Goal: Transaction & Acquisition: Purchase product/service

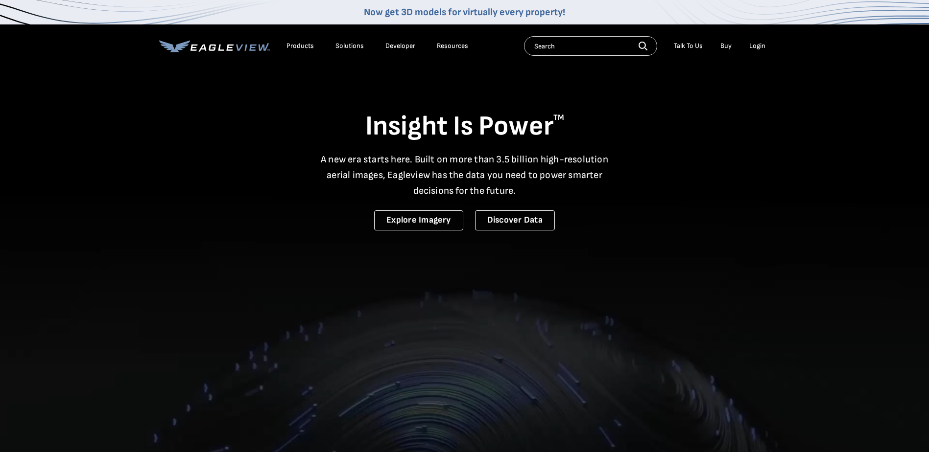
click at [766, 45] on li "Login" at bounding box center [757, 46] width 26 height 15
click at [761, 44] on div "Login" at bounding box center [757, 46] width 16 height 9
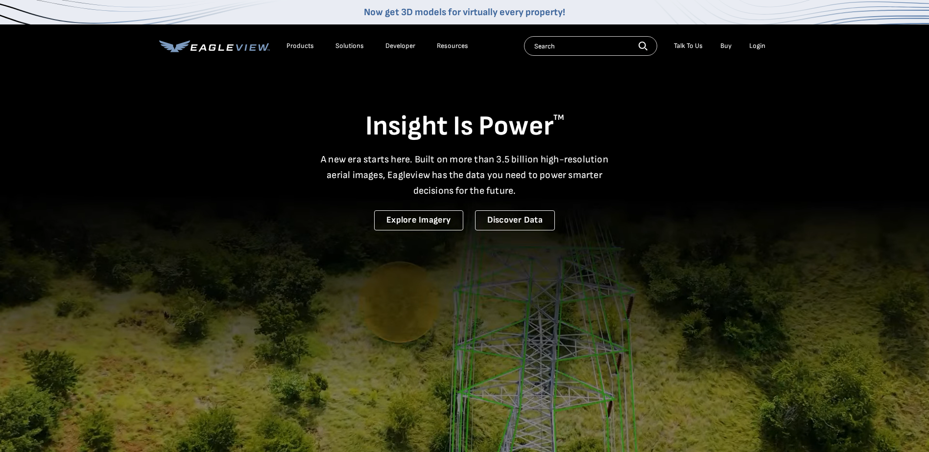
click at [757, 44] on div "Login" at bounding box center [757, 46] width 16 height 9
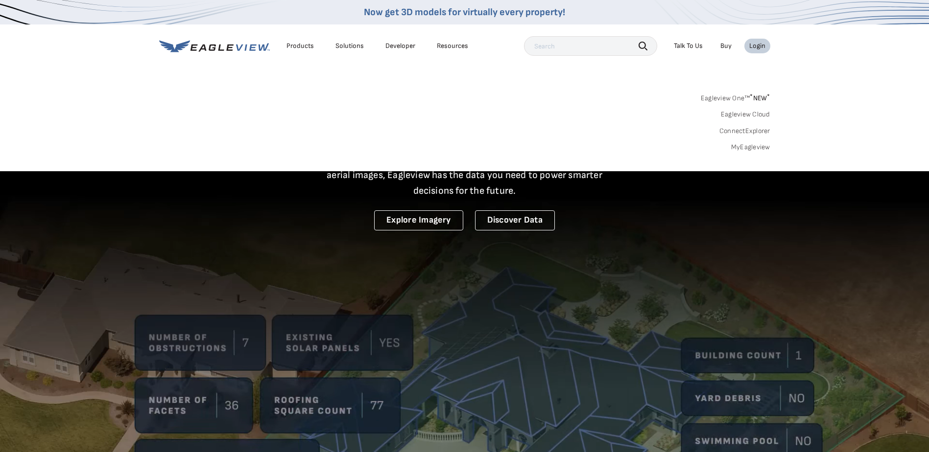
click at [754, 145] on link "MyEagleview" at bounding box center [750, 147] width 39 height 9
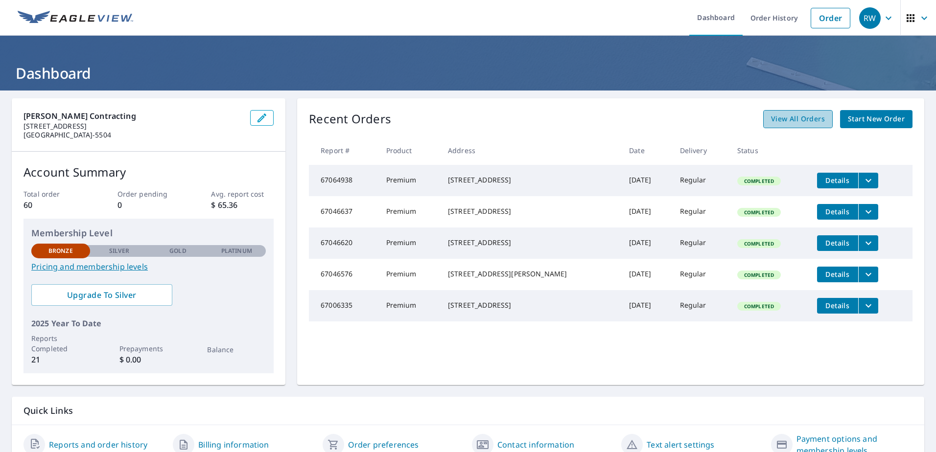
click at [816, 121] on span "View All Orders" at bounding box center [798, 119] width 54 height 12
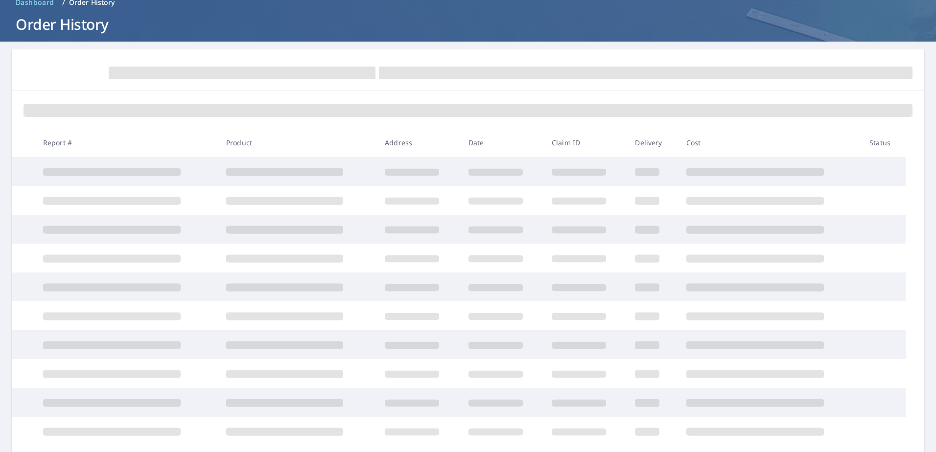
scroll to position [98, 0]
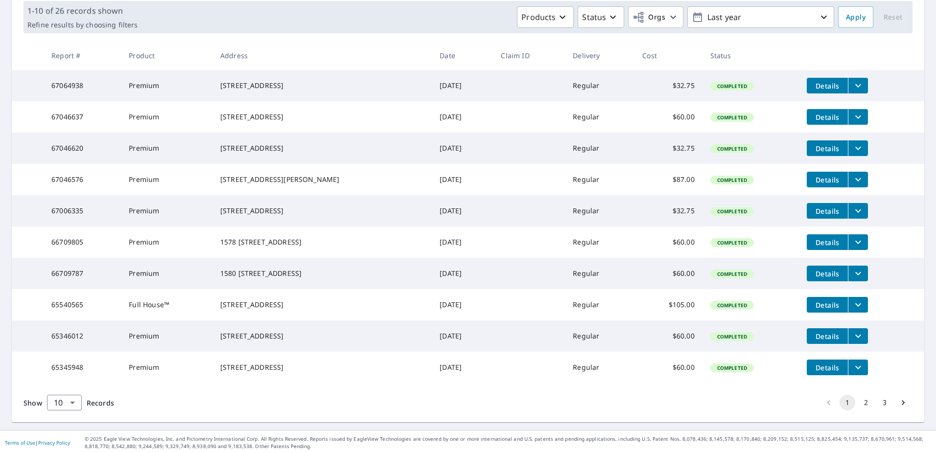
scroll to position [189, 0]
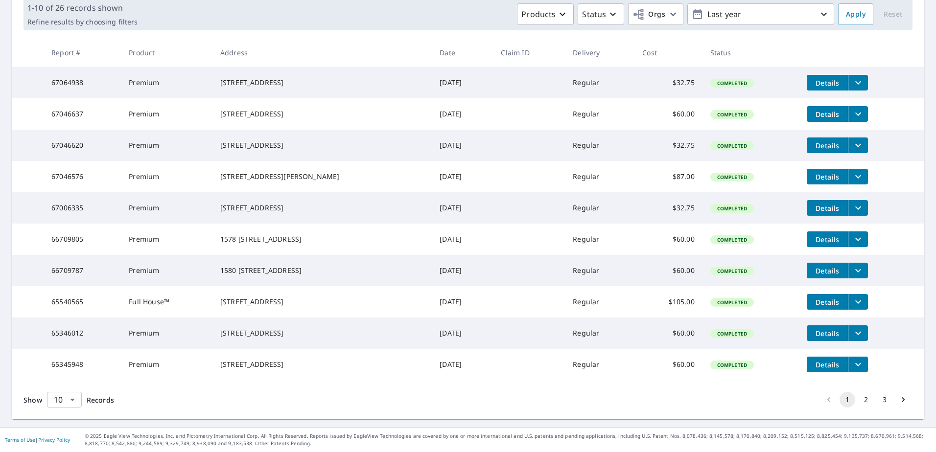
click at [66, 401] on body "RW RW Dashboard Order History Order RW Dashboard / Order History Order History …" at bounding box center [468, 226] width 936 height 452
click at [66, 418] on li "50" at bounding box center [64, 414] width 35 height 18
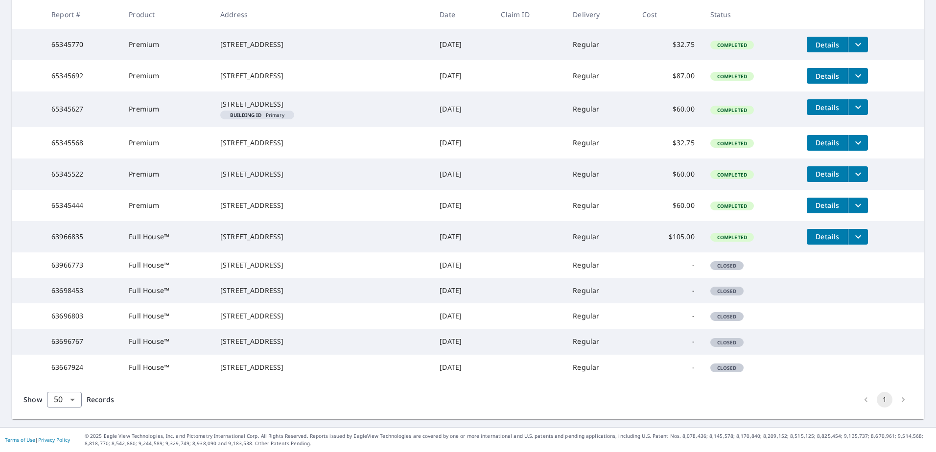
scroll to position [773, 0]
click at [67, 395] on body "RW RW Dashboard Order History Order RW Dashboard / Order History Order History …" at bounding box center [468, 226] width 936 height 452
click at [300, 379] on div at bounding box center [468, 226] width 936 height 452
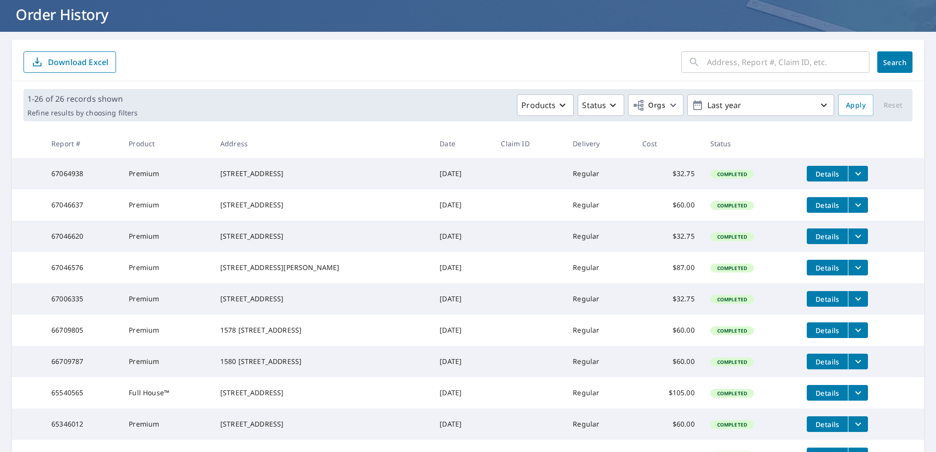
scroll to position [0, 0]
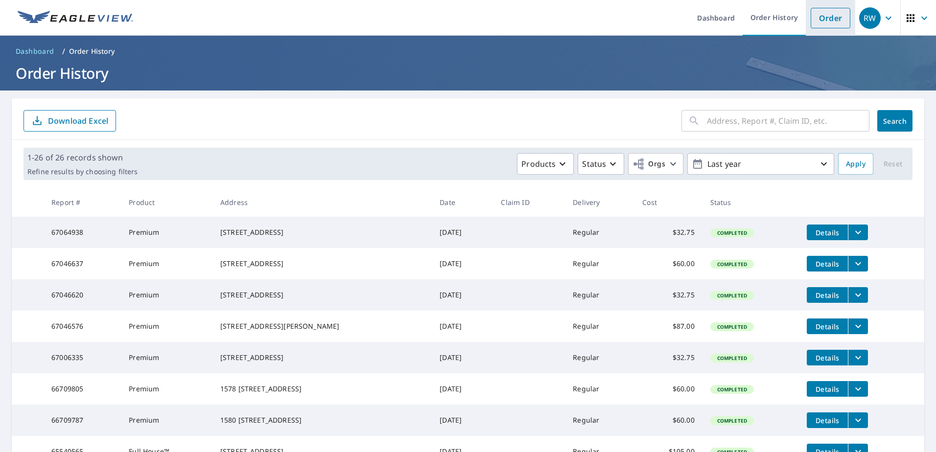
click at [817, 10] on link "Order" at bounding box center [831, 18] width 40 height 21
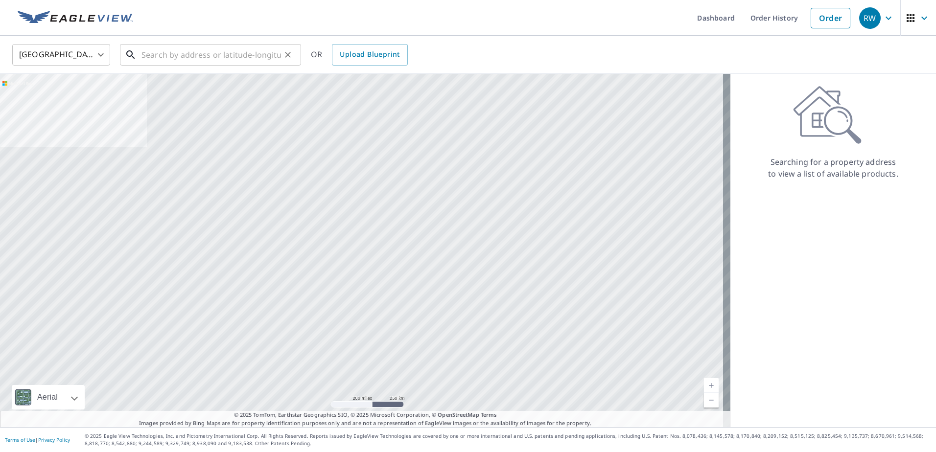
click at [165, 57] on input "text" at bounding box center [212, 54] width 140 height 27
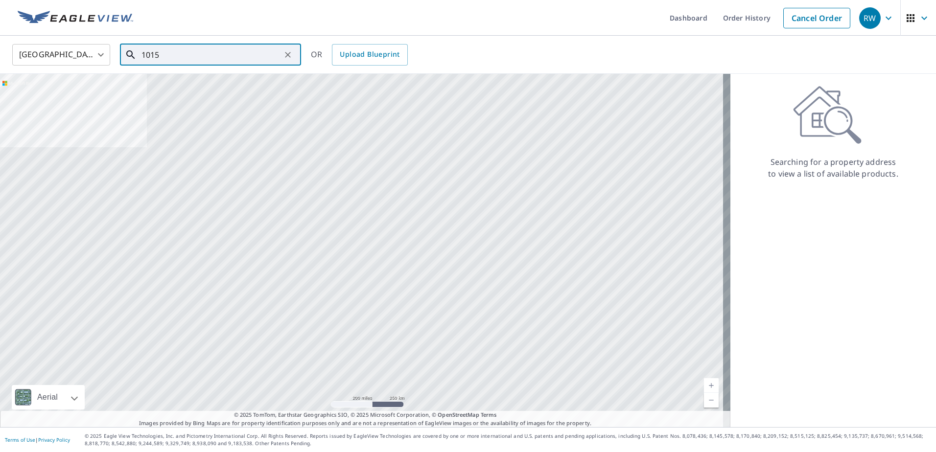
click at [177, 48] on input "1015" at bounding box center [212, 54] width 140 height 27
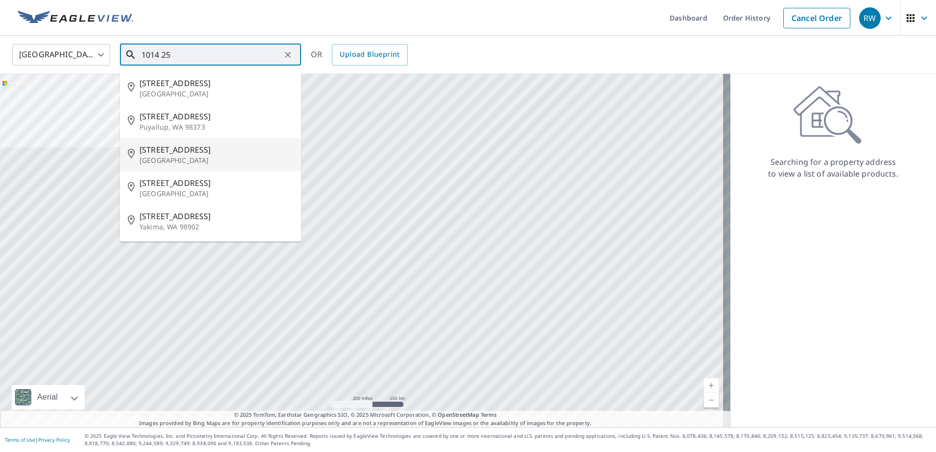
click at [192, 162] on p "Fort Dodge, IA 50501" at bounding box center [217, 161] width 154 height 10
type input "1014 25th Ave N Fort Dodge, IA 50501"
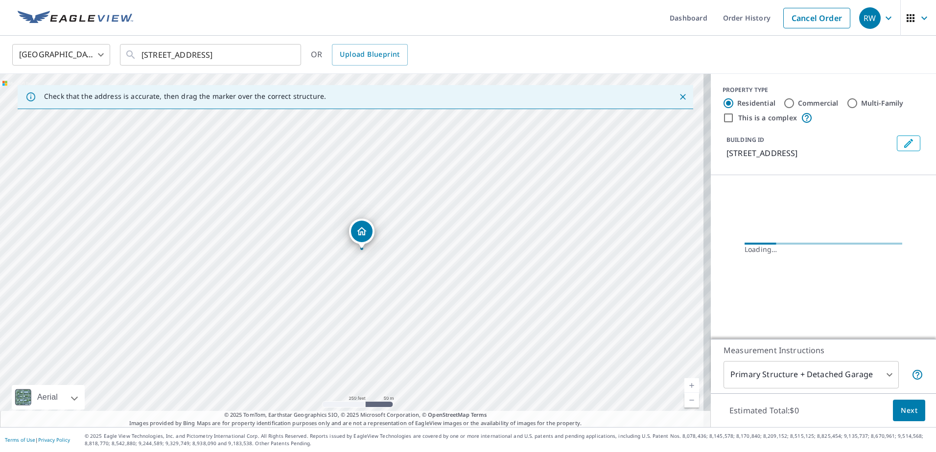
click at [363, 237] on icon "Dropped pin, building 1, Residential property, 1014 25th Ave N Fort Dodge, IA 5…" at bounding box center [362, 232] width 12 height 12
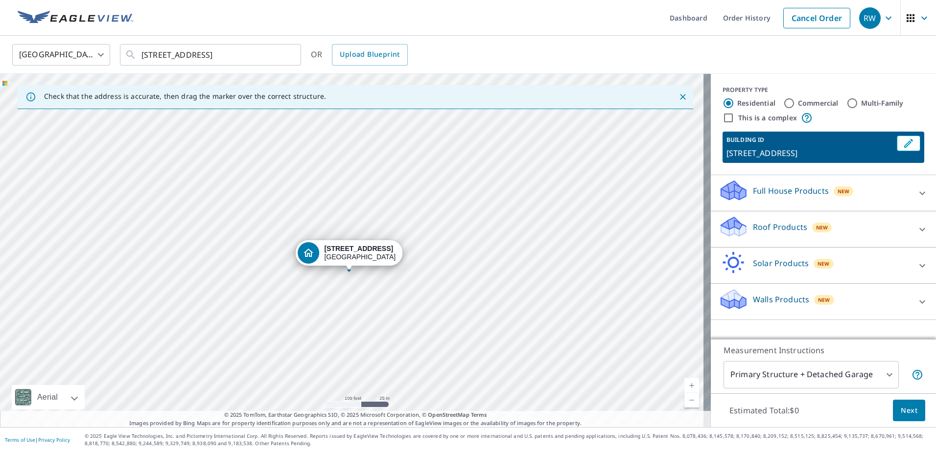
click at [897, 228] on div "Roof Products New" at bounding box center [815, 229] width 192 height 28
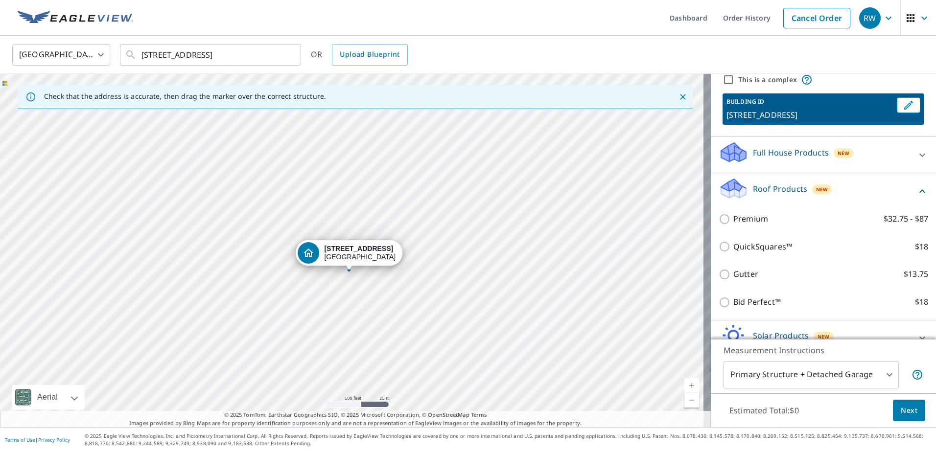
scroll to position [49, 0]
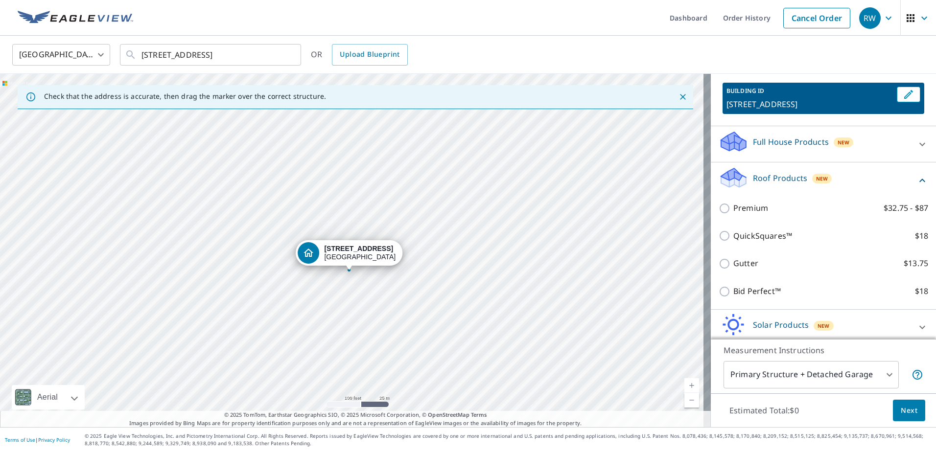
click at [761, 212] on label "Premium $32.75 - $87" at bounding box center [830, 208] width 195 height 12
click at [733, 212] on input "Premium $32.75 - $87" at bounding box center [726, 209] width 15 height 12
checkbox input "true"
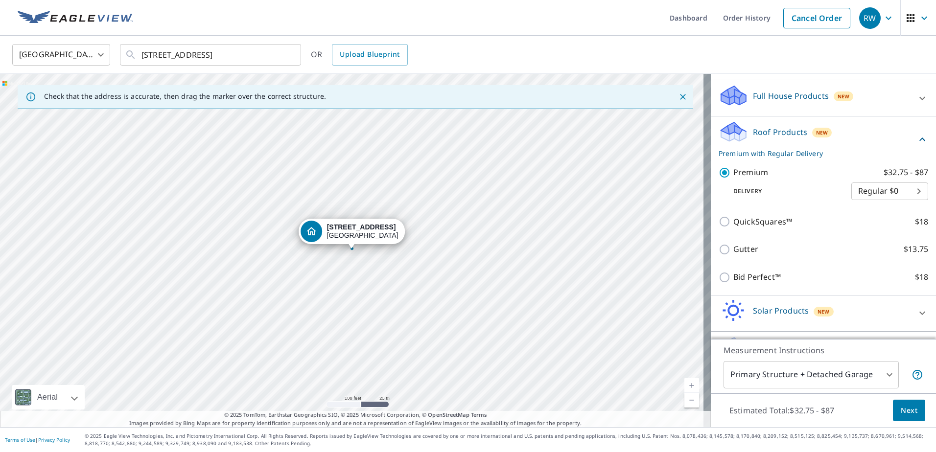
scroll to position [124, 0]
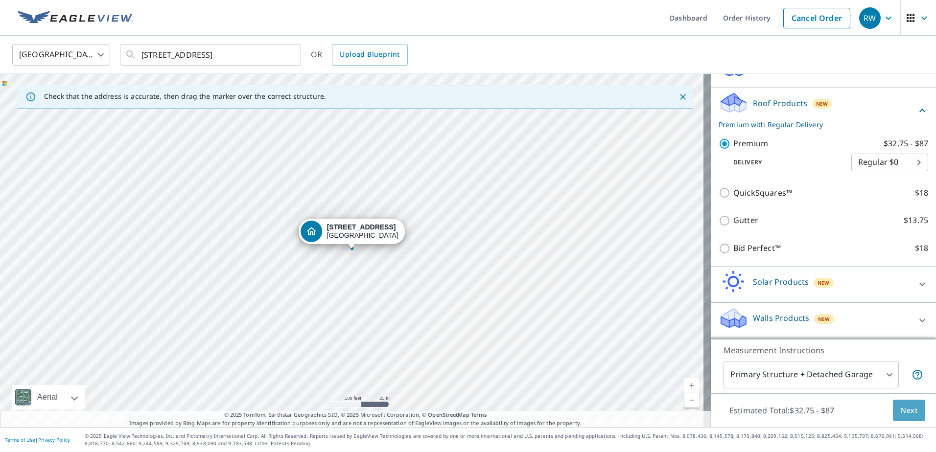
click at [910, 413] on button "Next" at bounding box center [909, 411] width 32 height 22
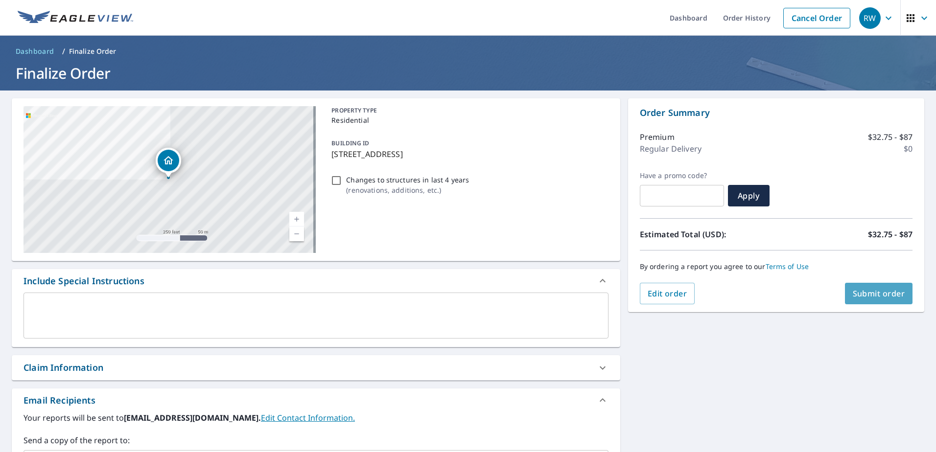
click at [865, 298] on span "Submit order" at bounding box center [879, 293] width 52 height 11
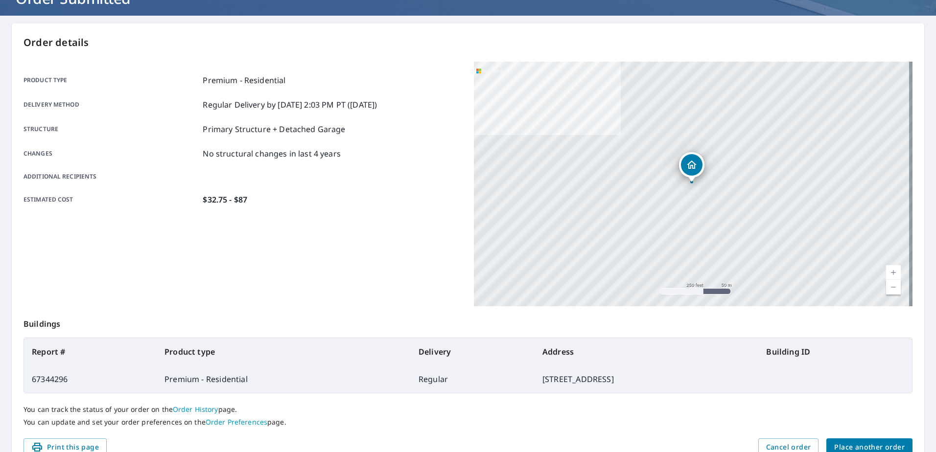
scroll to position [124, 0]
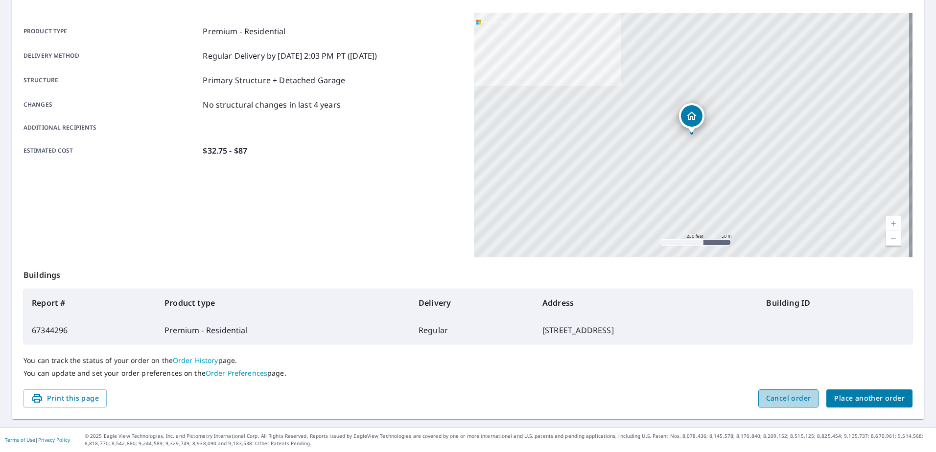
click at [799, 402] on span "Cancel order" at bounding box center [788, 399] width 45 height 12
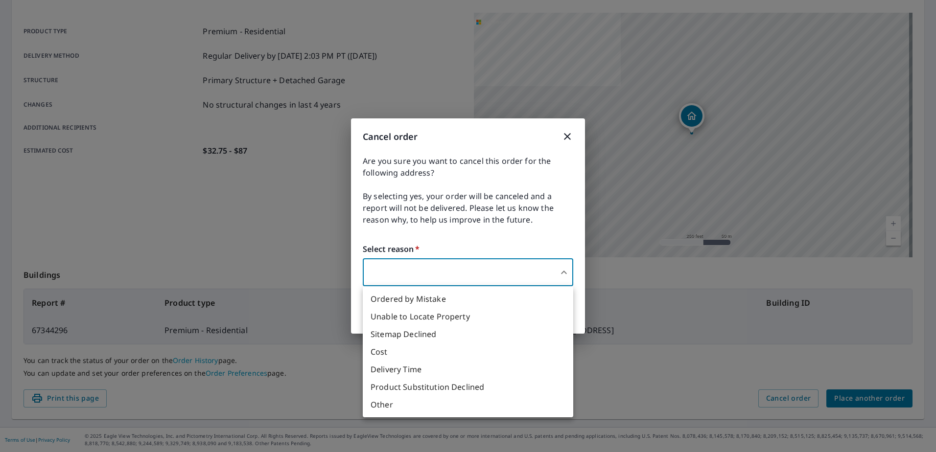
click at [530, 272] on body "RW RW Dashboard Order History Order RW Order Submitted Order details Product ty…" at bounding box center [468, 226] width 936 height 452
click at [518, 304] on li "Ordered by Mistake" at bounding box center [468, 299] width 211 height 18
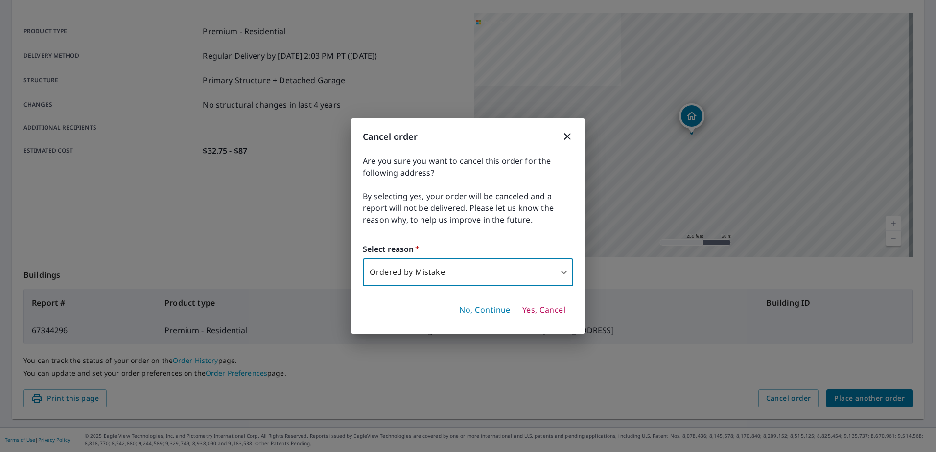
click at [512, 281] on body "RW RW Dashboard Order History Order RW Order Submitted Order details Product ty…" at bounding box center [468, 226] width 936 height 452
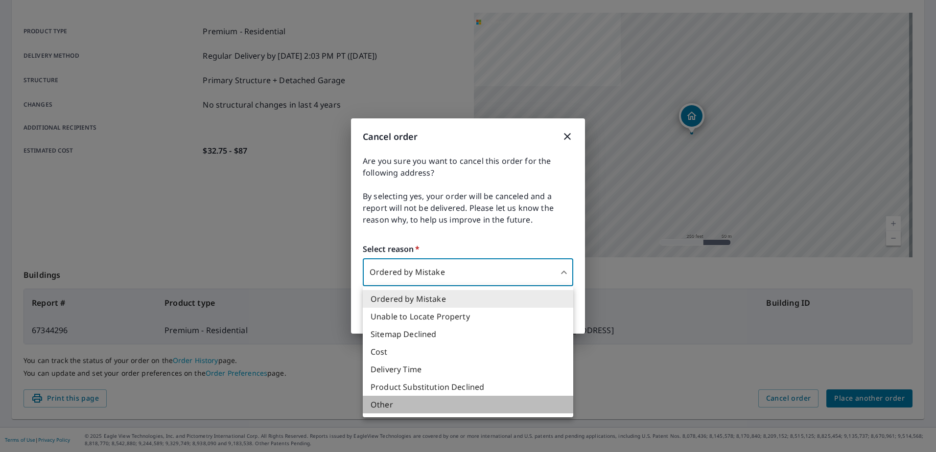
click at [456, 401] on li "Other" at bounding box center [468, 405] width 211 height 18
type input "36"
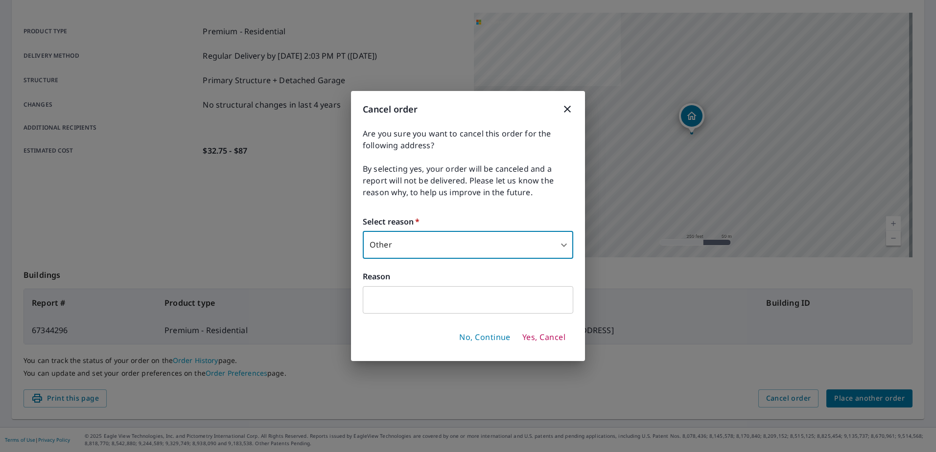
click at [439, 303] on input "text" at bounding box center [468, 299] width 211 height 27
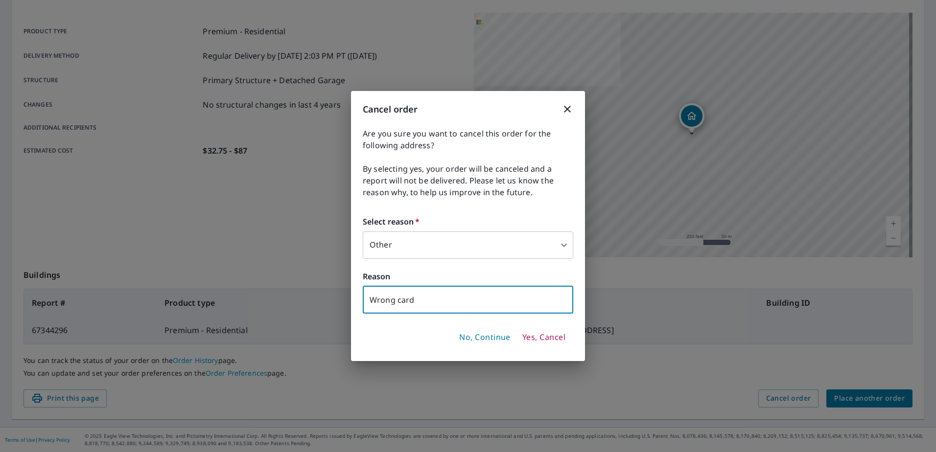
type input "Wrong card"
click at [531, 333] on span "Yes, Cancel" at bounding box center [543, 337] width 43 height 11
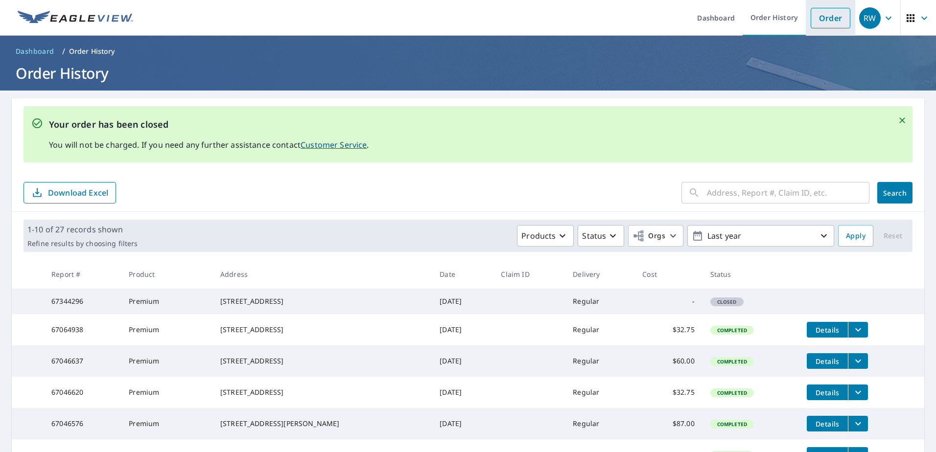
click at [825, 11] on link "Order" at bounding box center [831, 18] width 40 height 21
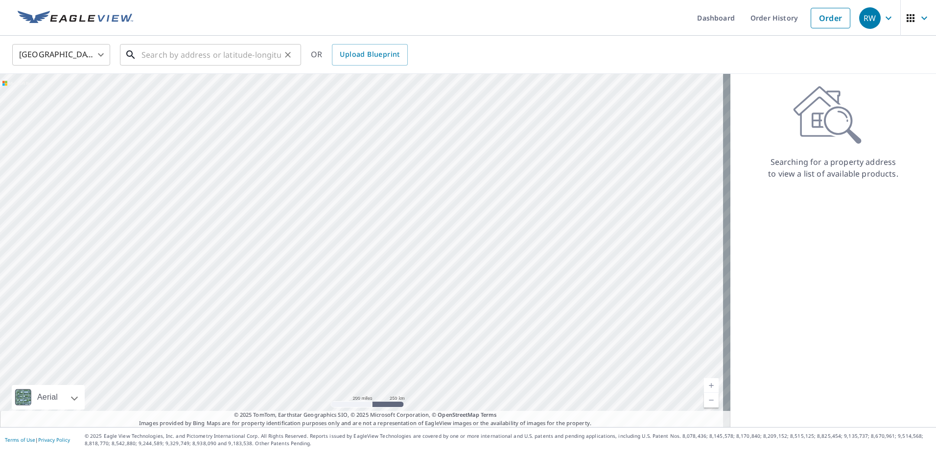
click at [184, 52] on input "text" at bounding box center [212, 54] width 140 height 27
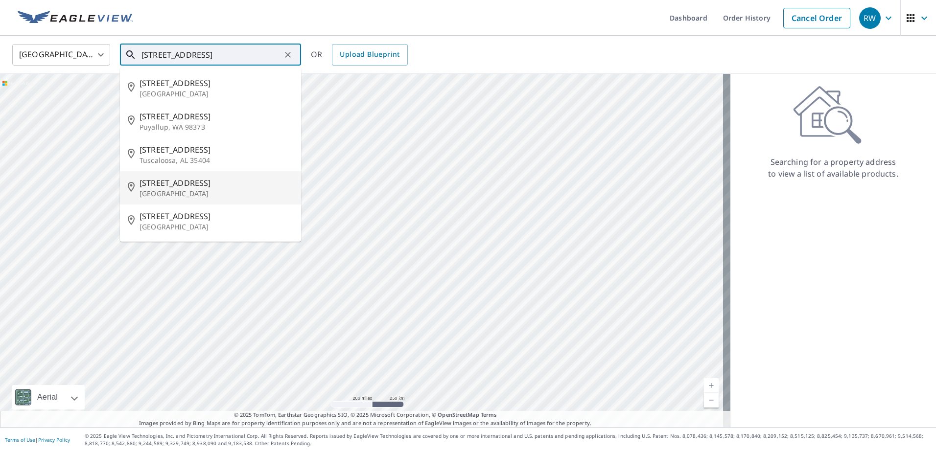
click at [218, 184] on span "1014 25th Ave N" at bounding box center [217, 183] width 154 height 12
type input "1014 25th Ave N Fort Dodge, IA 50501"
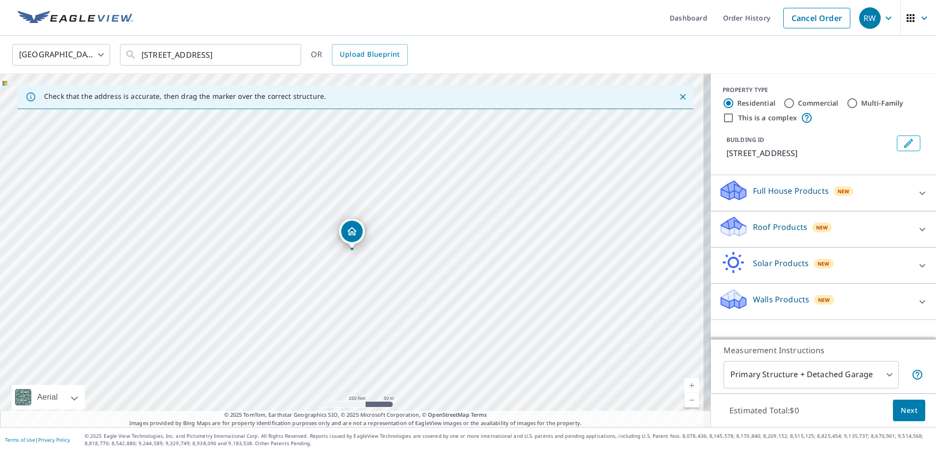
click at [886, 228] on div "Roof Products New" at bounding box center [815, 229] width 192 height 28
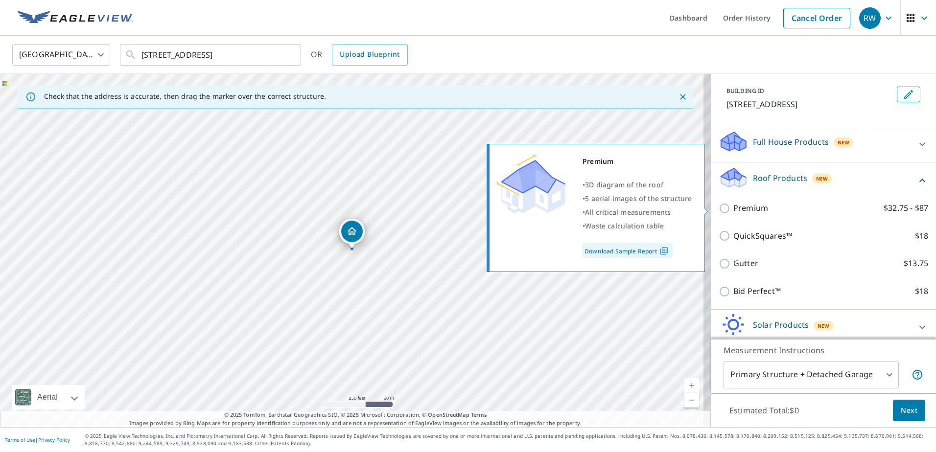
click at [733, 209] on p "Premium" at bounding box center [750, 208] width 35 height 12
click at [729, 209] on input "Premium $32.75 - $87" at bounding box center [726, 209] width 15 height 12
checkbox input "true"
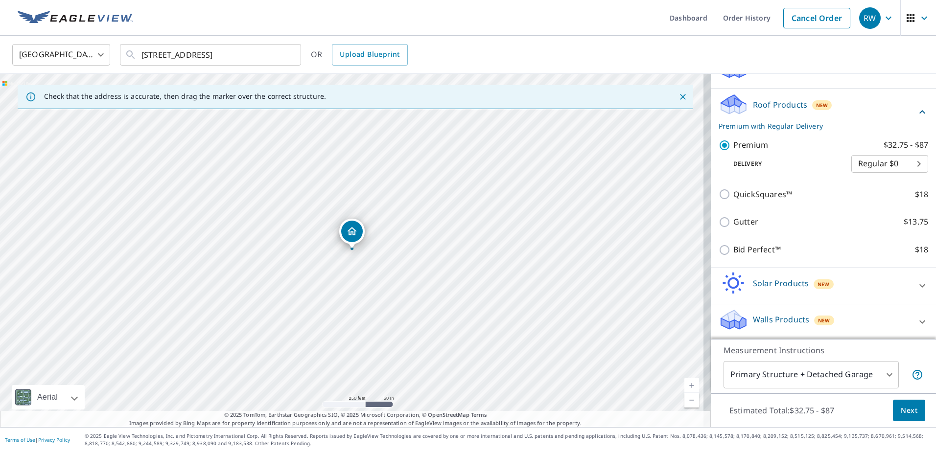
scroll to position [124, 0]
click at [909, 415] on span "Next" at bounding box center [909, 411] width 17 height 12
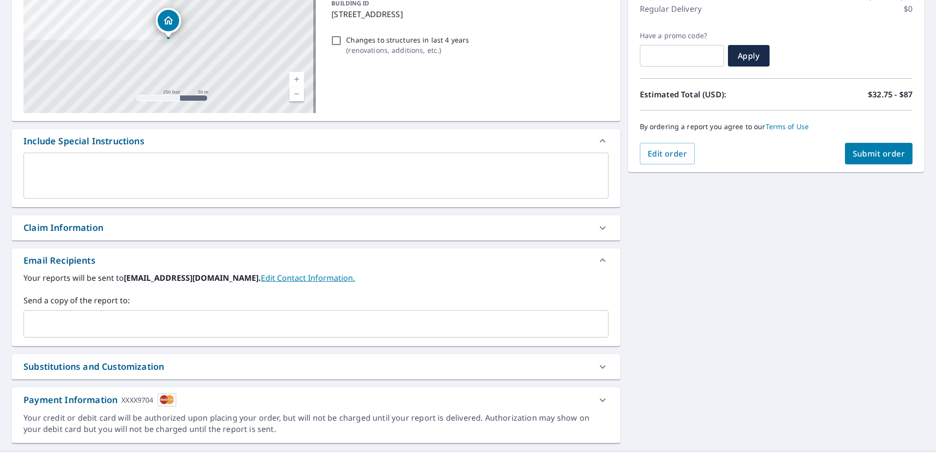
scroll to position [164, 0]
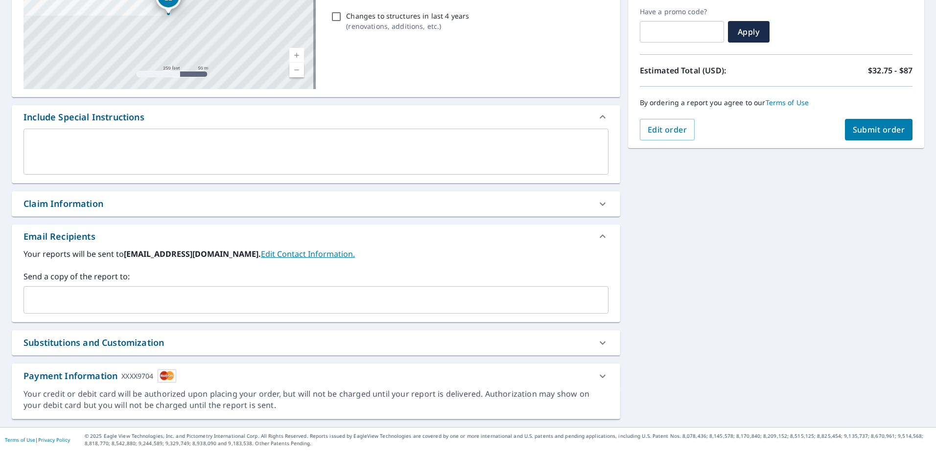
click at [600, 376] on icon at bounding box center [603, 376] width 6 height 3
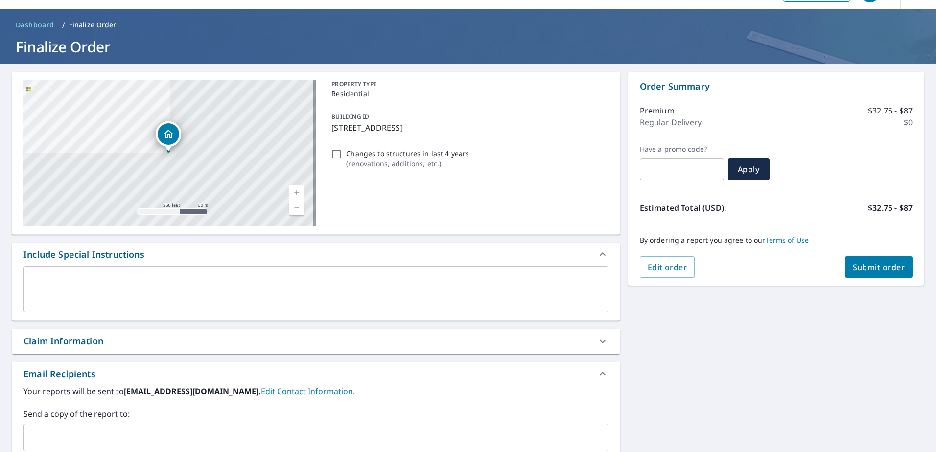
scroll to position [0, 0]
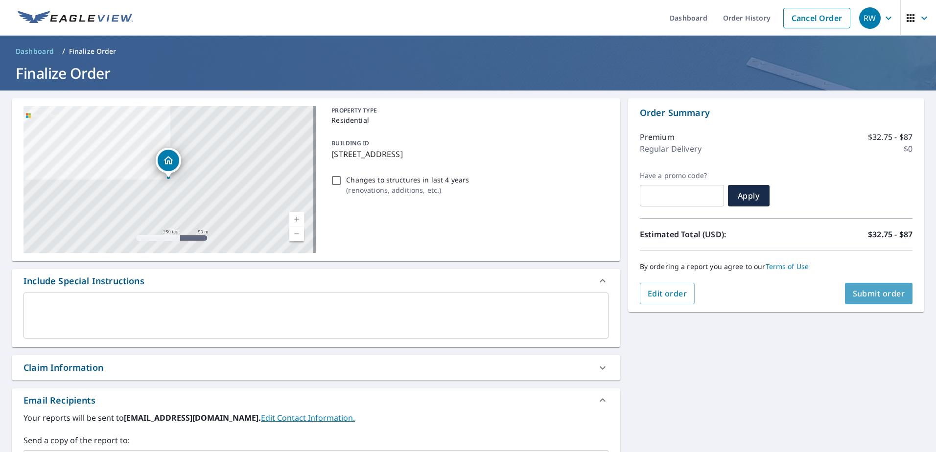
click at [863, 298] on span "Submit order" at bounding box center [879, 293] width 52 height 11
